Goal: Unclear

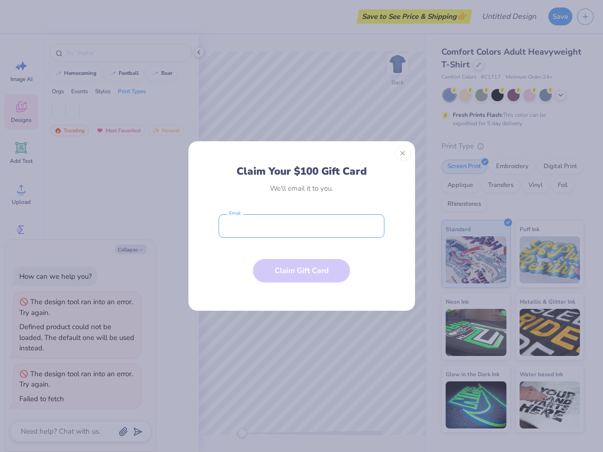
click at [301, 226] on input "email" at bounding box center [302, 226] width 166 height 24
click at [403, 154] on button "Close" at bounding box center [403, 154] width 16 height 16
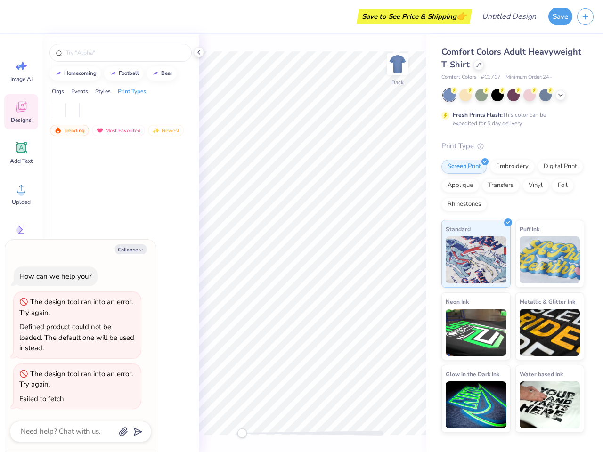
type textarea "x"
